Goal: Task Accomplishment & Management: Manage account settings

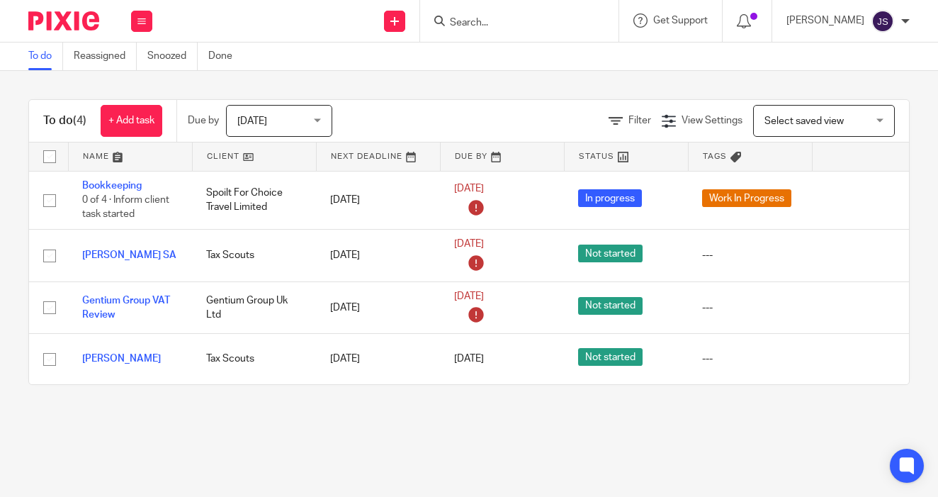
click at [448, 28] on div at bounding box center [516, 21] width 165 height 18
click at [473, 26] on input "Search" at bounding box center [513, 23] width 128 height 13
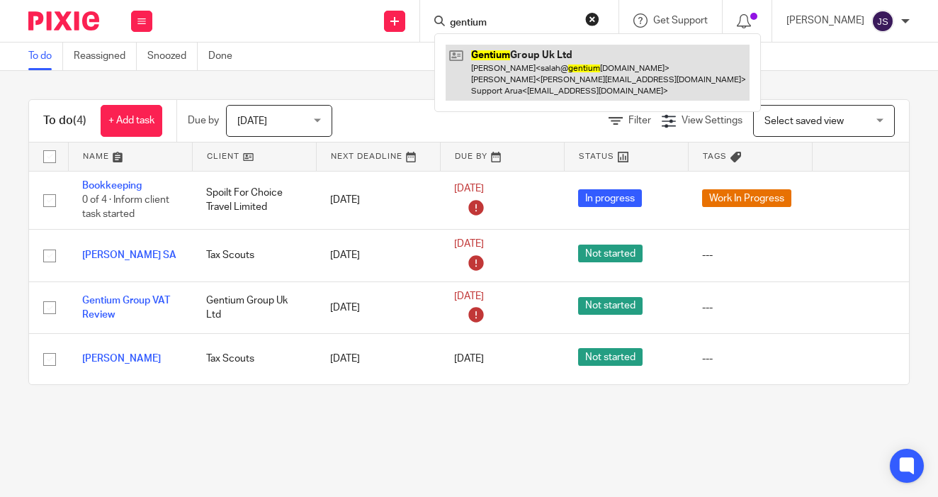
type input "gentium"
click at [491, 84] on link at bounding box center [598, 73] width 304 height 56
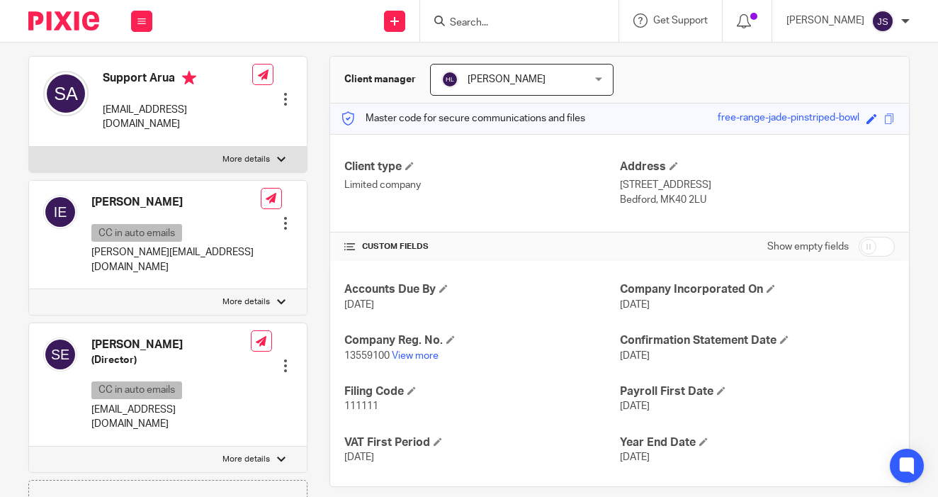
scroll to position [121, 0]
click at [89, 23] on img at bounding box center [63, 20] width 71 height 19
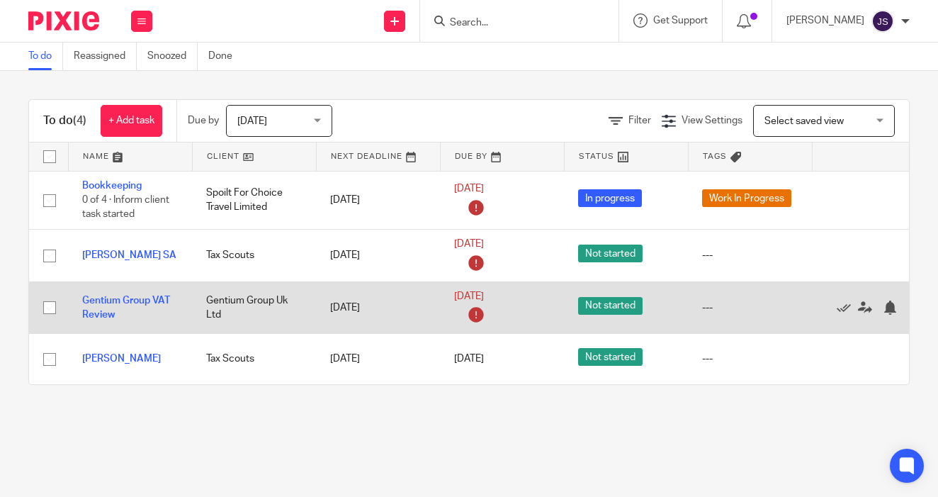
click at [183, 313] on td "Gentium Group VAT Review" at bounding box center [130, 307] width 124 height 52
click at [141, 305] on link "Gentium Group VAT Review" at bounding box center [126, 308] width 88 height 24
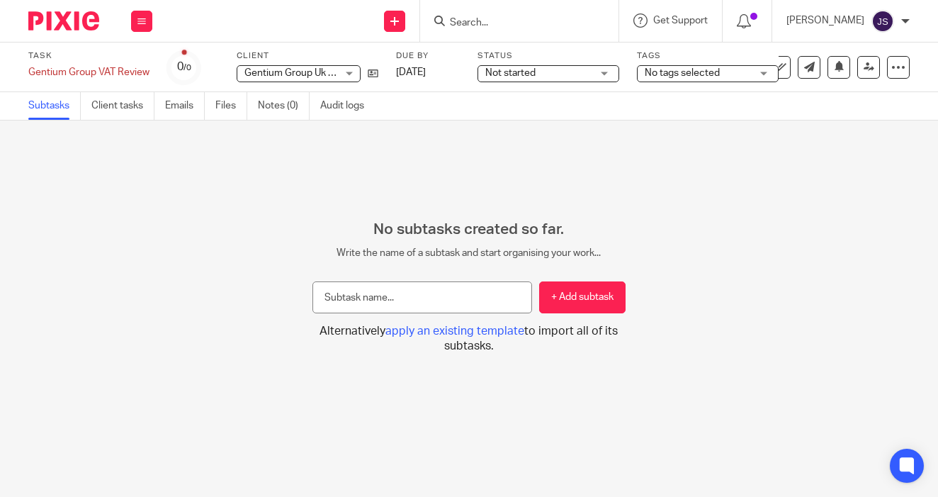
click at [668, 69] on span "No tags selected" at bounding box center [682, 73] width 75 height 10
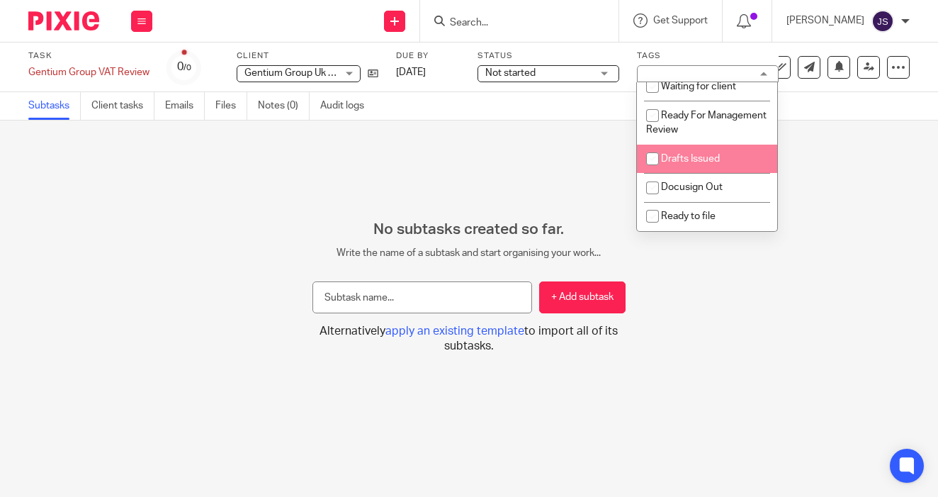
scroll to position [118, 0]
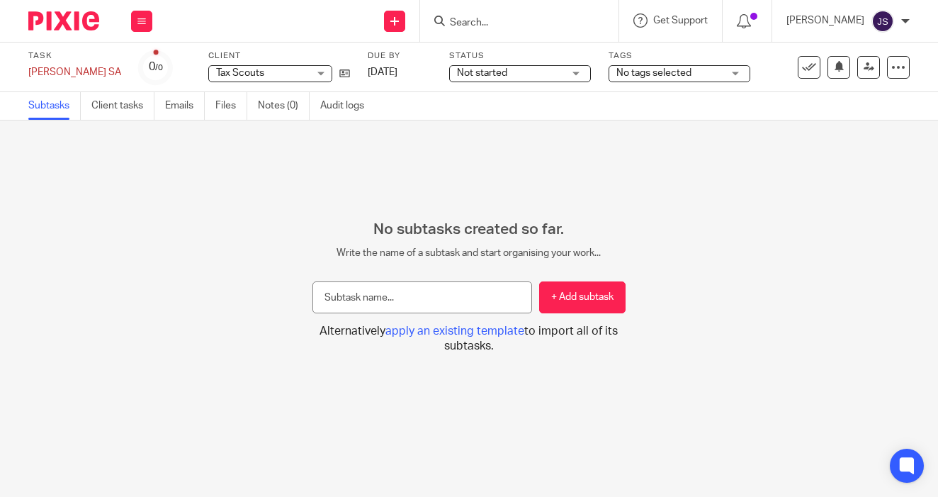
click at [691, 77] on span "No tags selected" at bounding box center [654, 73] width 75 height 10
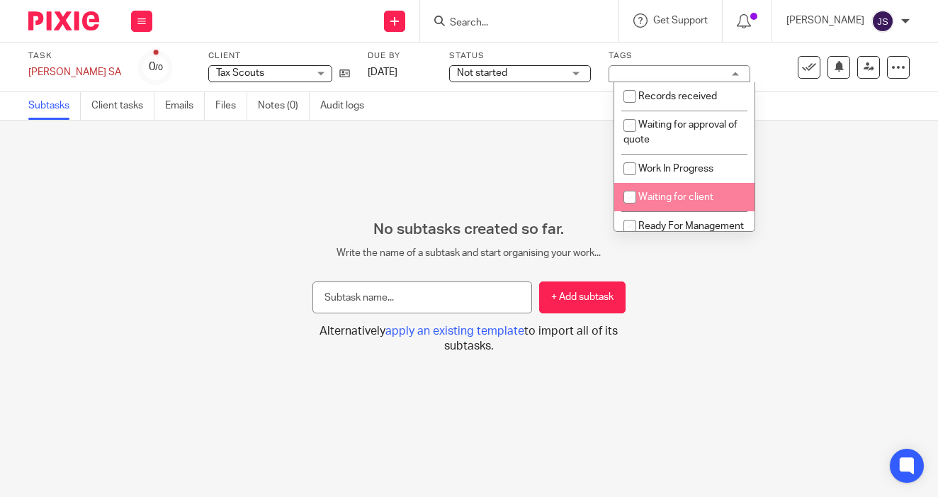
scroll to position [41, 0]
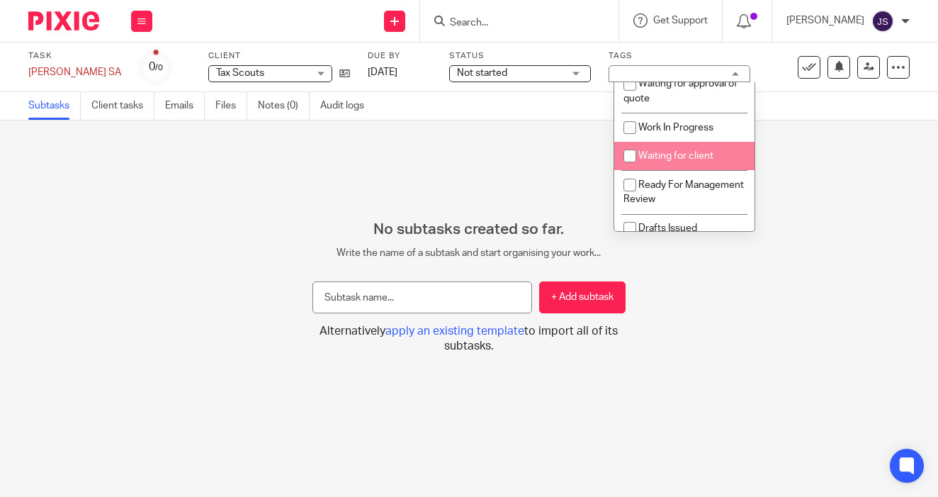
click at [666, 167] on li "Waiting for client" at bounding box center [684, 156] width 140 height 29
checkbox input "true"
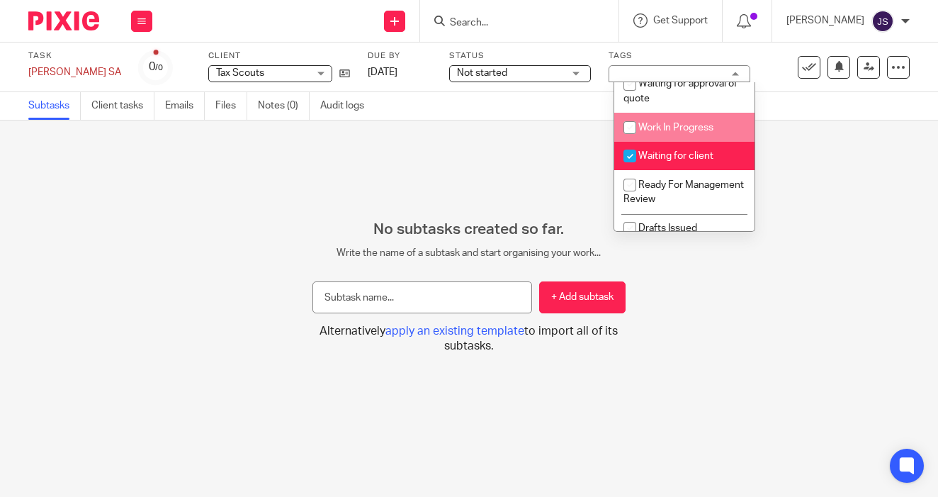
click at [540, 80] on span "Not started" at bounding box center [510, 73] width 106 height 15
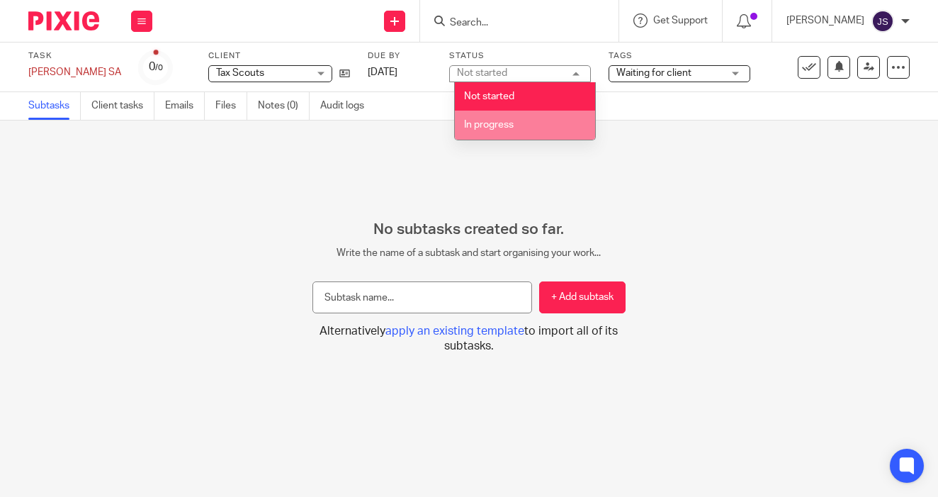
click at [519, 121] on li "In progress" at bounding box center [525, 125] width 140 height 29
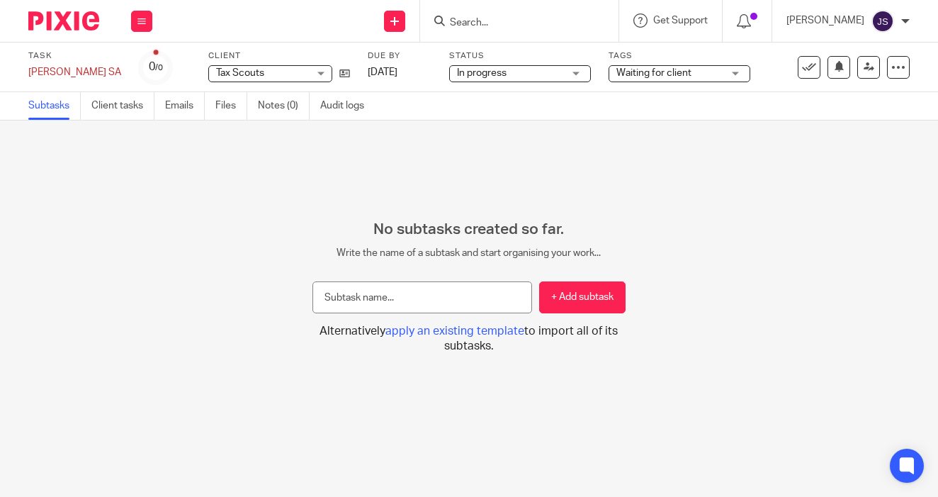
click at [86, 28] on img at bounding box center [63, 20] width 71 height 19
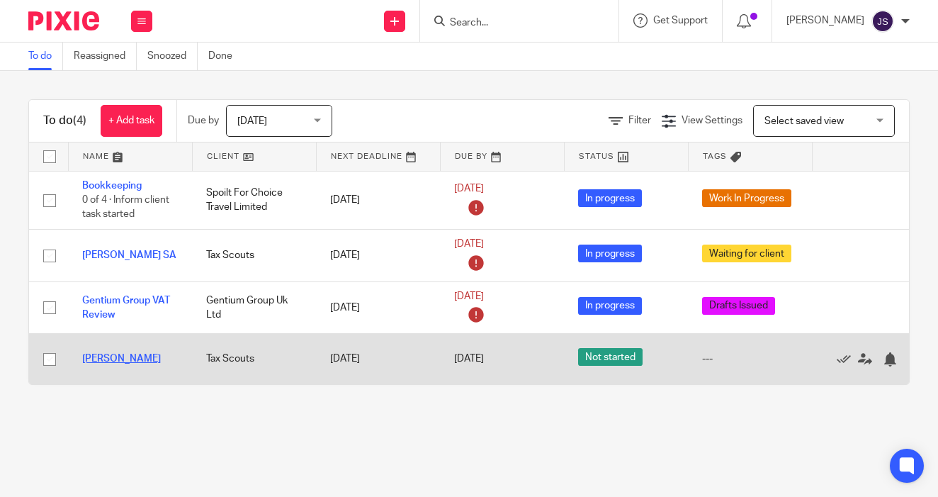
click at [101, 361] on link "[PERSON_NAME]" at bounding box center [121, 359] width 79 height 10
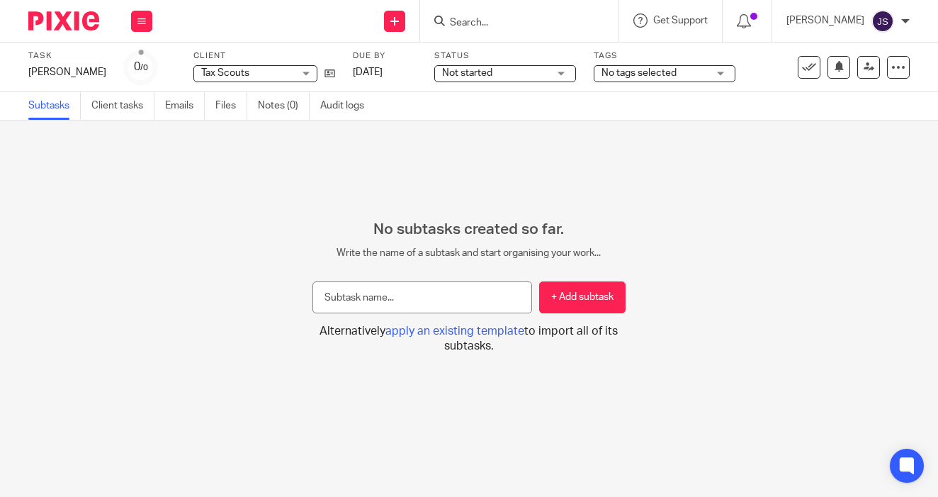
click at [659, 69] on span "No tags selected" at bounding box center [655, 73] width 106 height 15
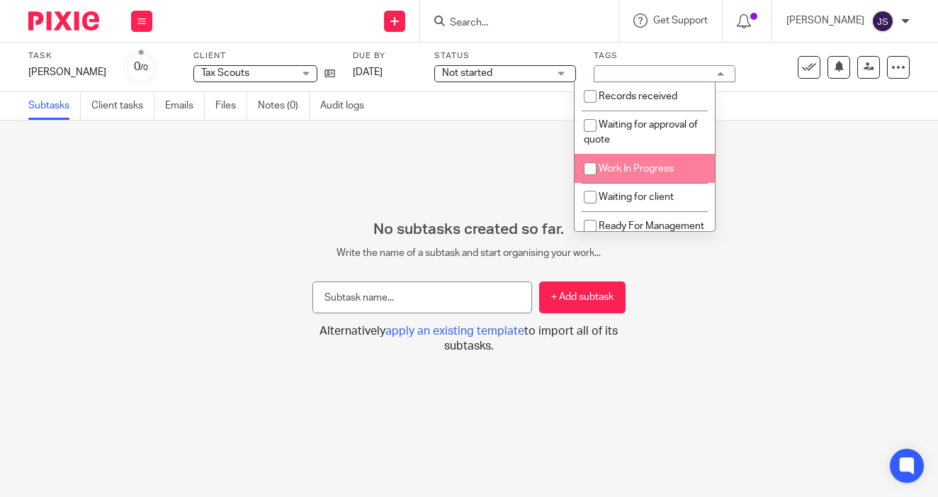
click at [632, 174] on span "Work In Progress" at bounding box center [636, 169] width 75 height 10
checkbox input "true"
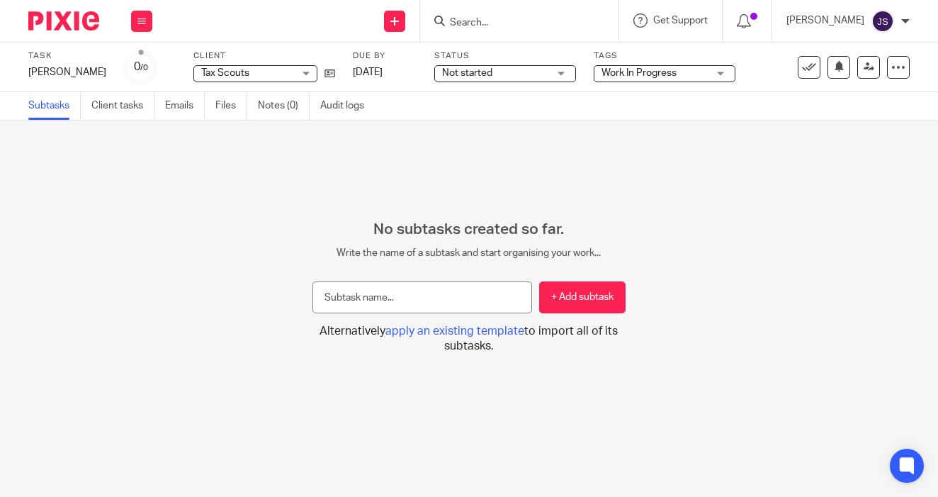
click at [478, 84] on div "Task [PERSON_NAME] Save [PERSON_NAME] 0 /0 Client Tax Scouts Tax Scouts No clie…" at bounding box center [469, 68] width 938 height 50
click at [478, 76] on span "Not started" at bounding box center [495, 73] width 106 height 15
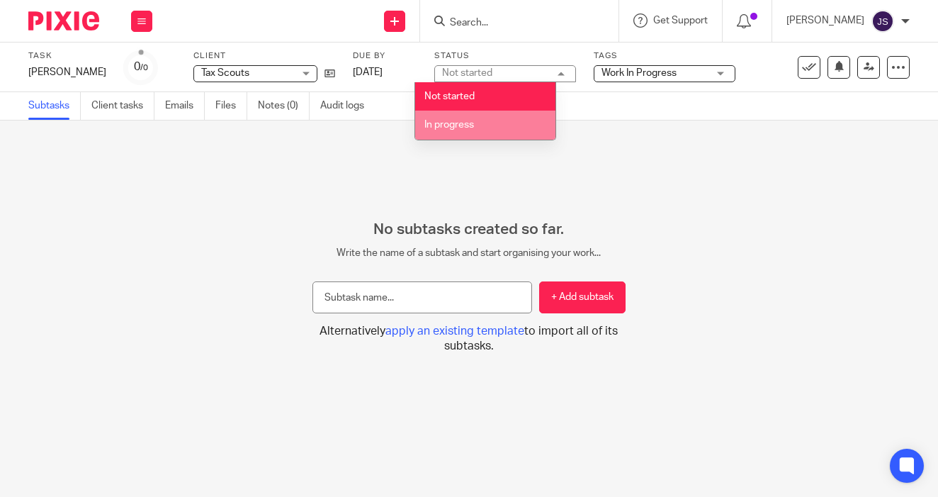
click at [476, 116] on li "In progress" at bounding box center [485, 125] width 140 height 29
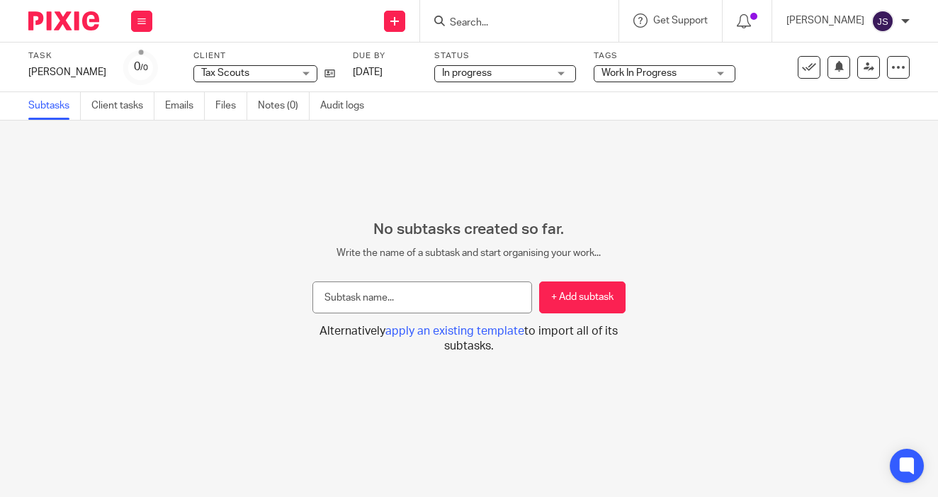
click at [60, 29] on img at bounding box center [63, 20] width 71 height 19
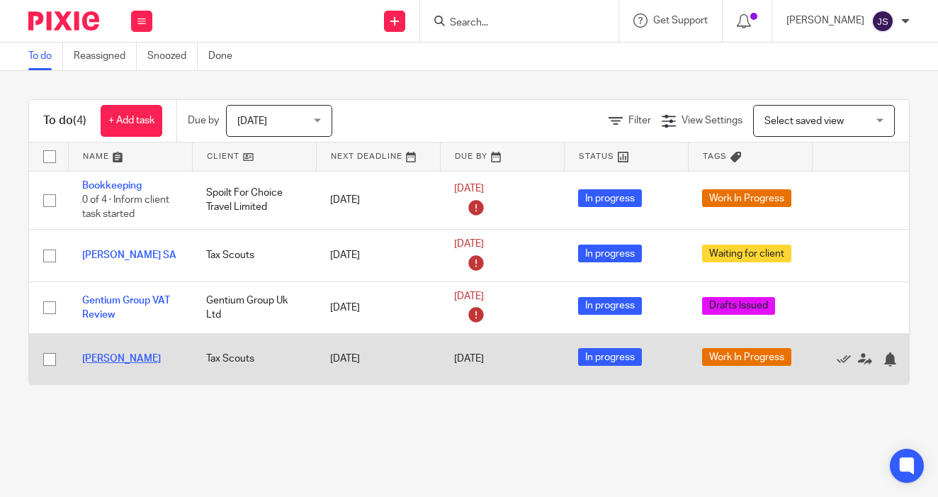
click at [113, 361] on link "[PERSON_NAME]" at bounding box center [121, 359] width 79 height 10
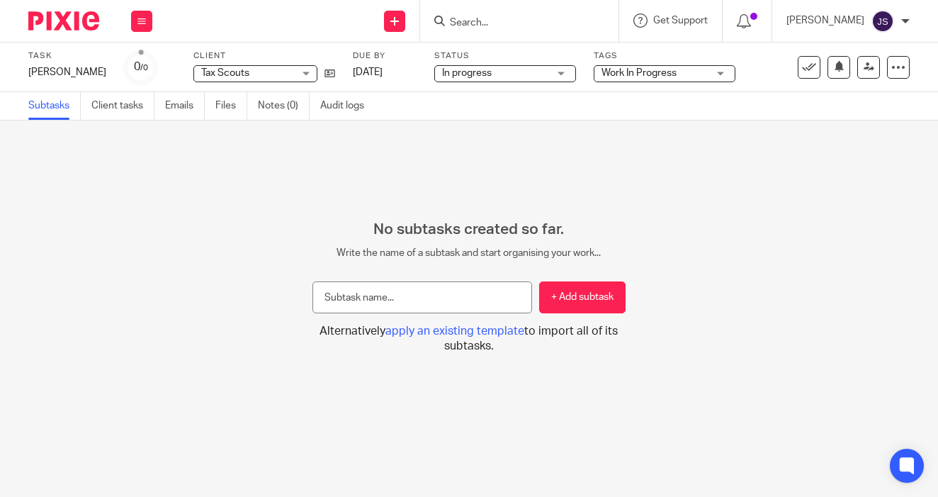
click at [652, 77] on span "Work In Progress" at bounding box center [639, 73] width 75 height 10
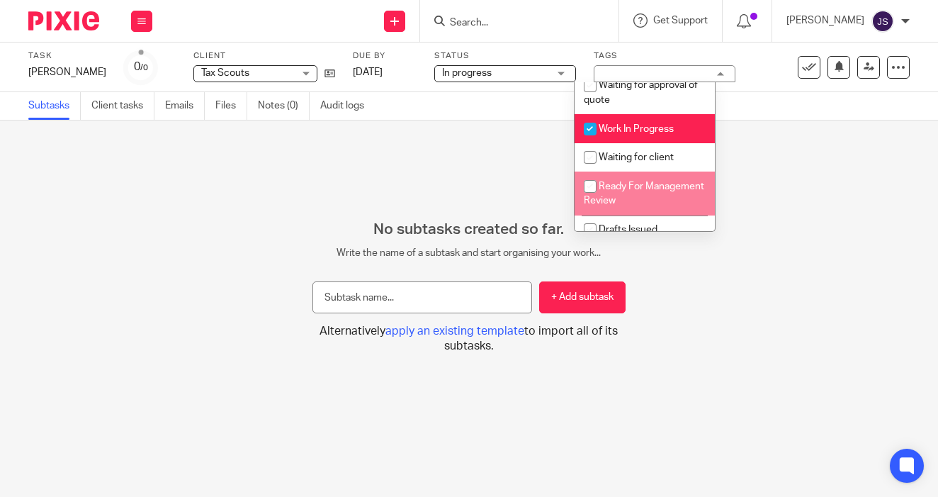
scroll to position [40, 0]
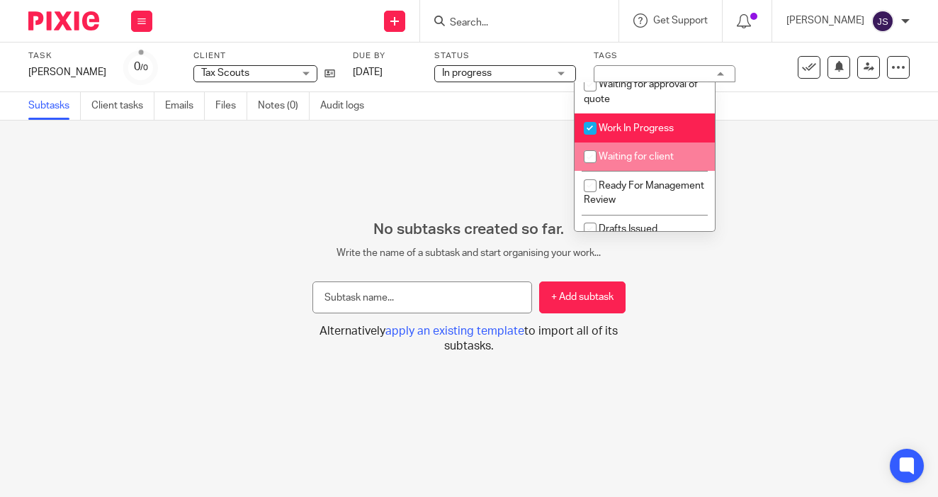
click at [612, 162] on span "Waiting for client" at bounding box center [636, 157] width 75 height 10
checkbox input "true"
click at [607, 127] on span "Work In Progress" at bounding box center [636, 128] width 75 height 10
checkbox input "false"
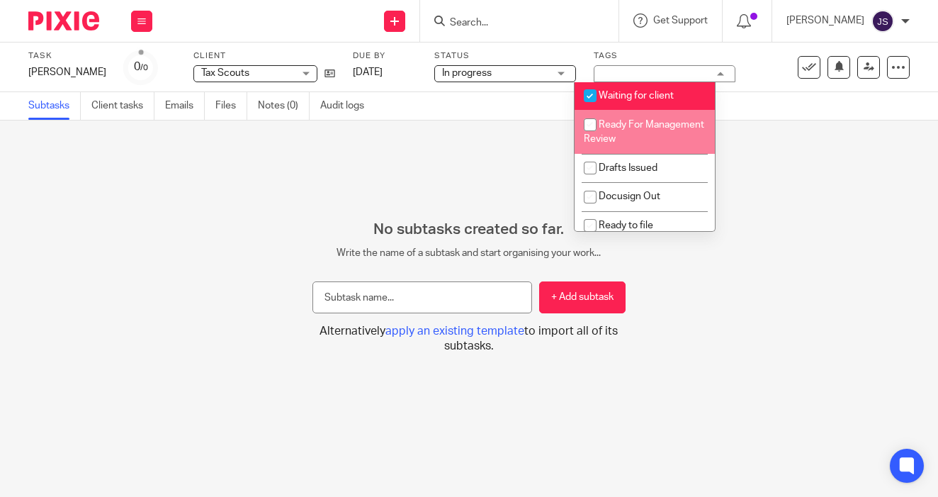
scroll to position [106, 0]
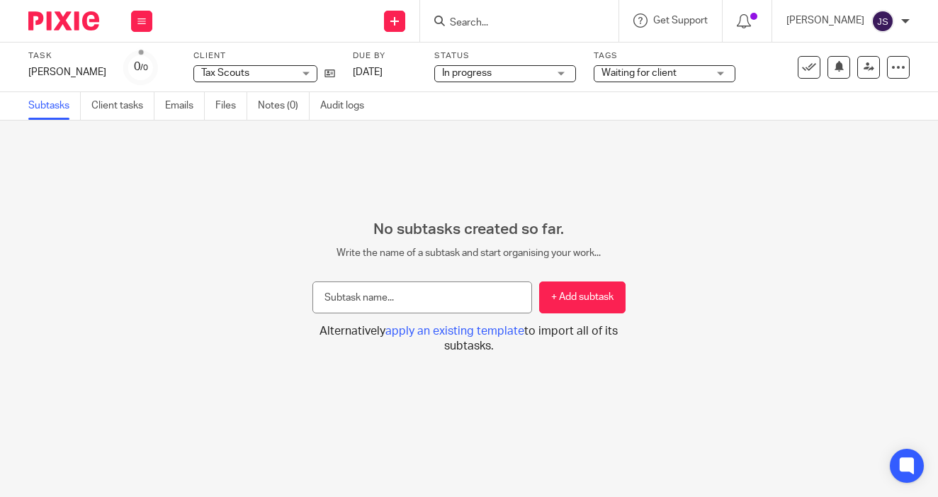
click at [52, 19] on img at bounding box center [63, 20] width 71 height 19
